Goal: Use online tool/utility: Utilize a website feature to perform a specific function

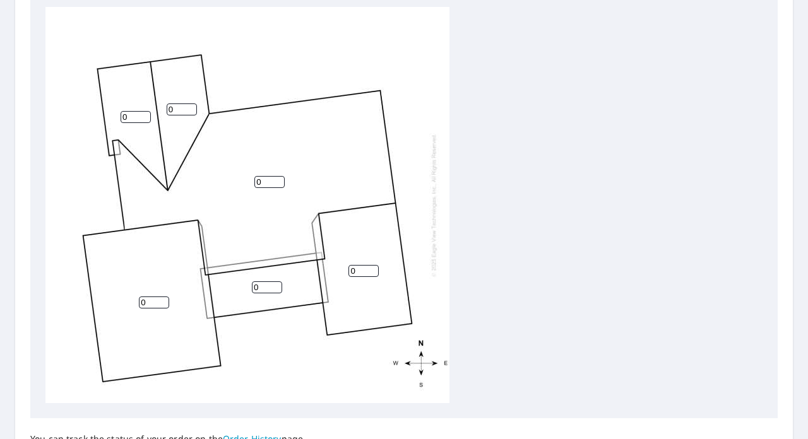
scroll to position [433, 0]
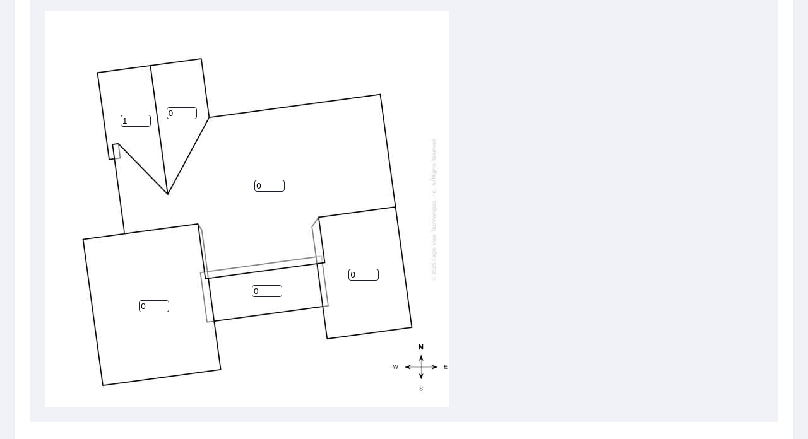
click at [139, 120] on input "1" at bounding box center [136, 121] width 30 height 12
click at [181, 114] on input "0" at bounding box center [182, 113] width 30 height 12
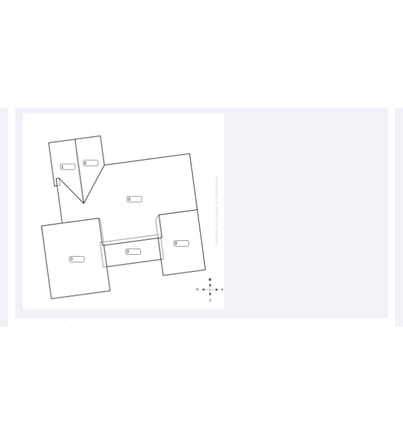
scroll to position [0, 0]
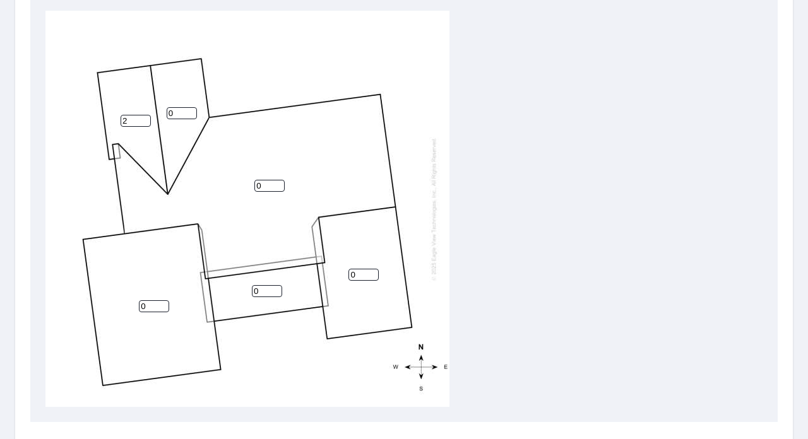
type input "2"
click at [146, 117] on input "2" at bounding box center [136, 121] width 30 height 12
drag, startPoint x: 134, startPoint y: 116, endPoint x: 105, endPoint y: 116, distance: 29.7
click at [105, 116] on div "0 0 0 0 2 0" at bounding box center [247, 209] width 404 height 396
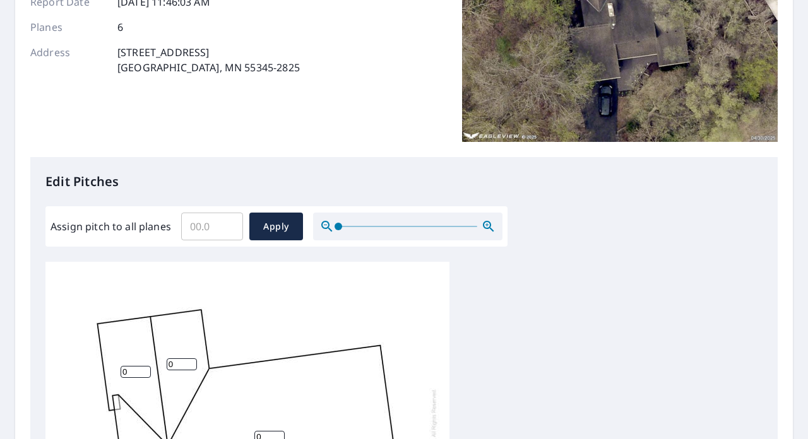
scroll to position [183, 0]
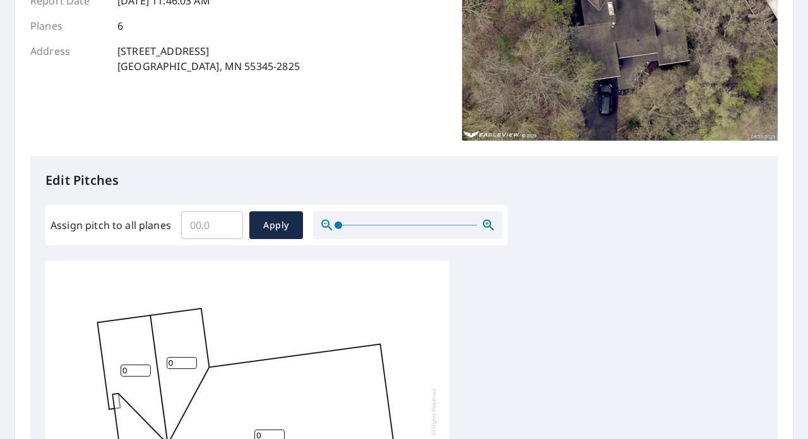
click at [202, 226] on input "Assign pitch to all planes" at bounding box center [212, 225] width 62 height 35
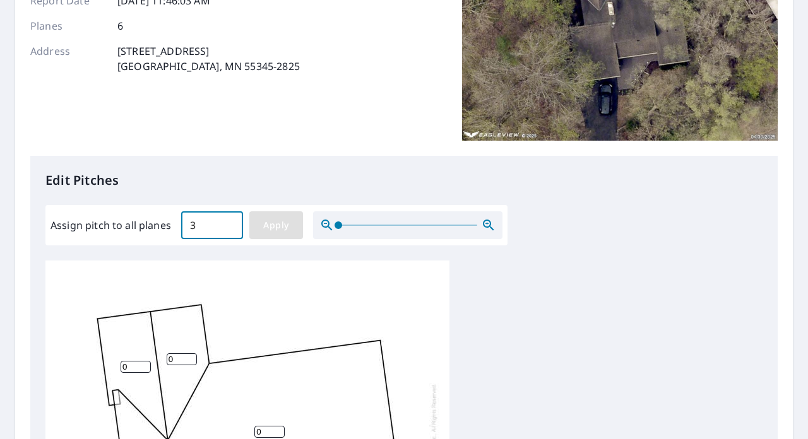
type input "3"
click at [283, 227] on span "Apply" at bounding box center [275, 226] width 33 height 16
type input "3"
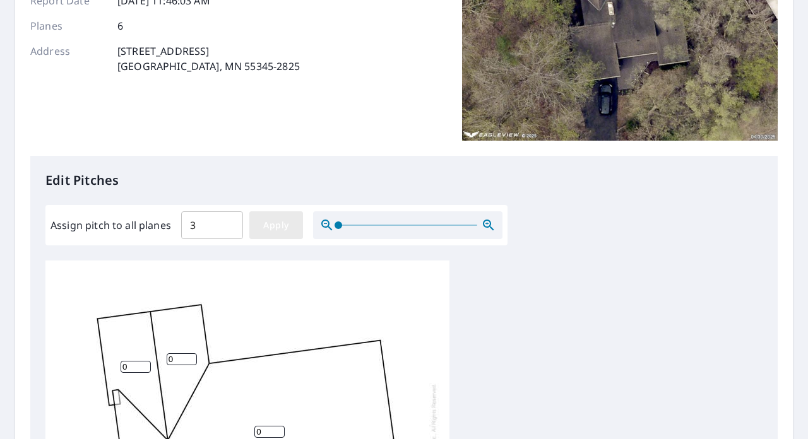
type input "3"
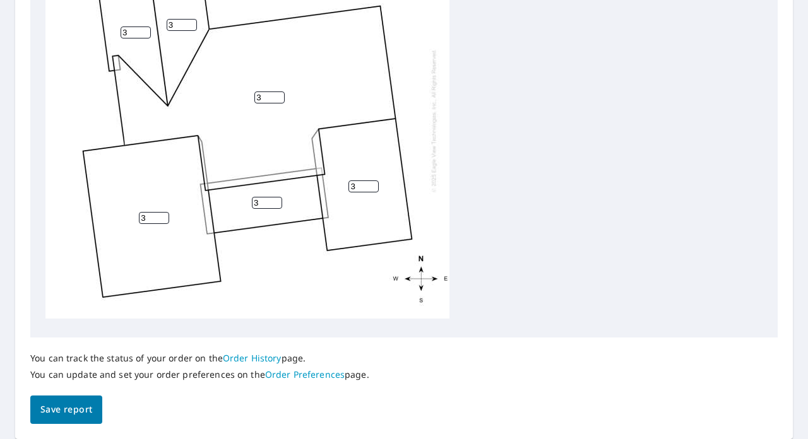
scroll to position [559, 0]
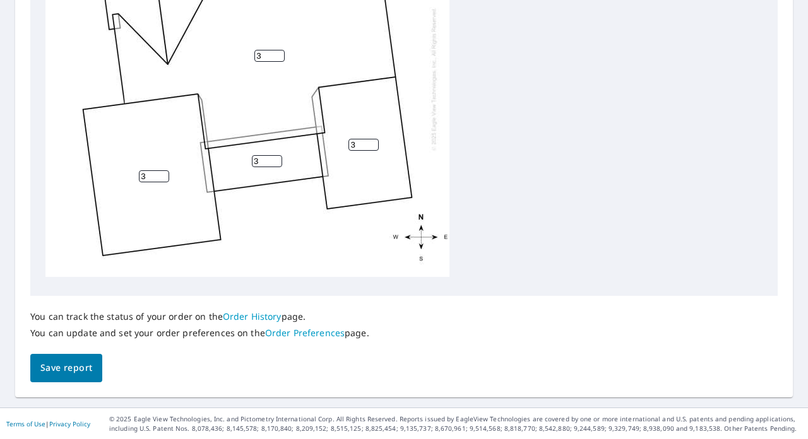
click at [67, 357] on button "Save report" at bounding box center [66, 368] width 72 height 28
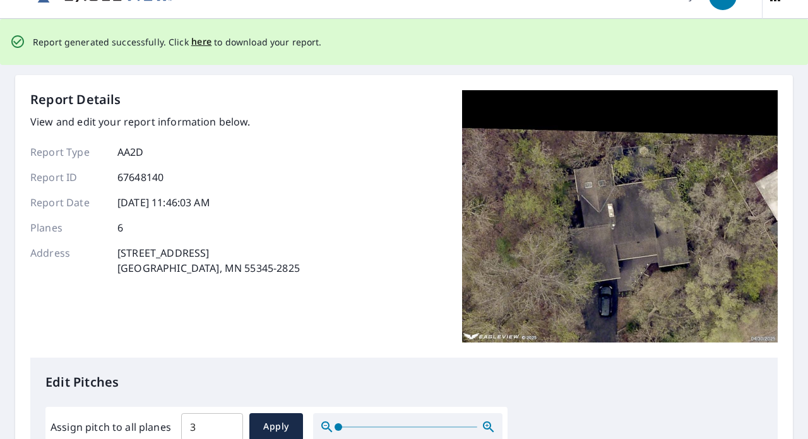
scroll to position [30, 0]
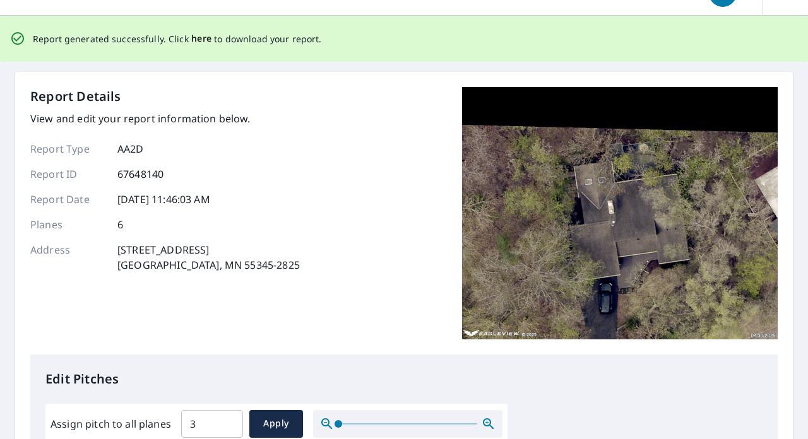
click at [196, 32] on span "here" at bounding box center [201, 39] width 21 height 16
click at [198, 36] on span "here" at bounding box center [201, 39] width 21 height 16
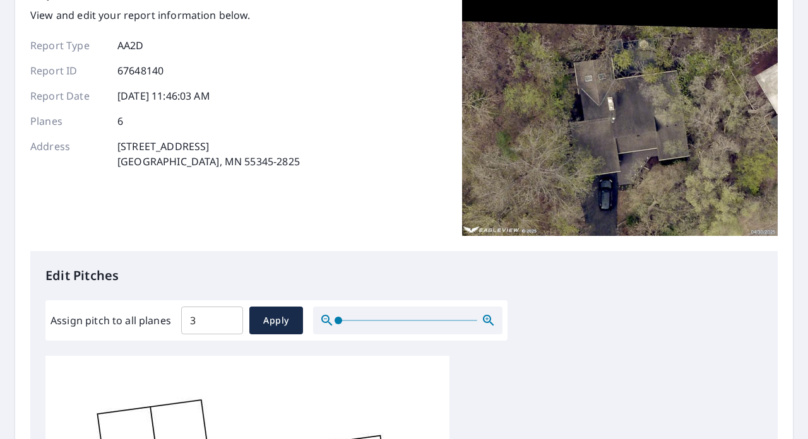
scroll to position [91, 0]
